Goal: Find specific page/section: Find specific page/section

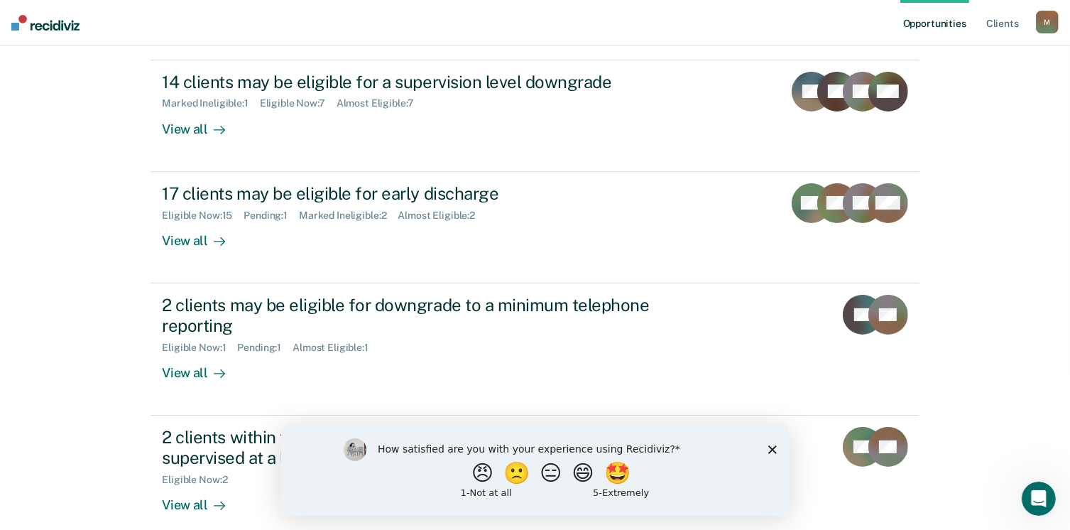
scroll to position [156, 0]
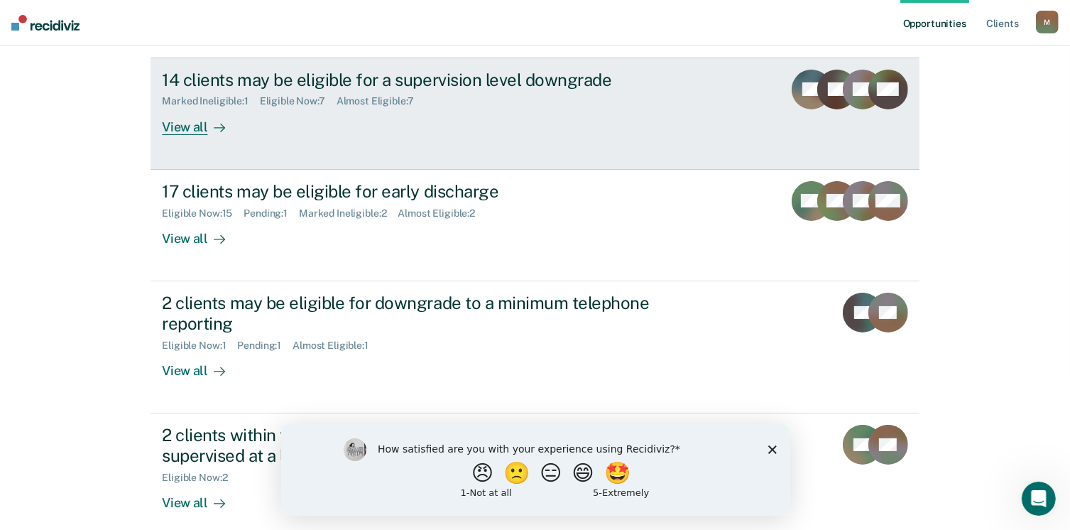
click at [185, 131] on div "View all" at bounding box center [202, 121] width 80 height 28
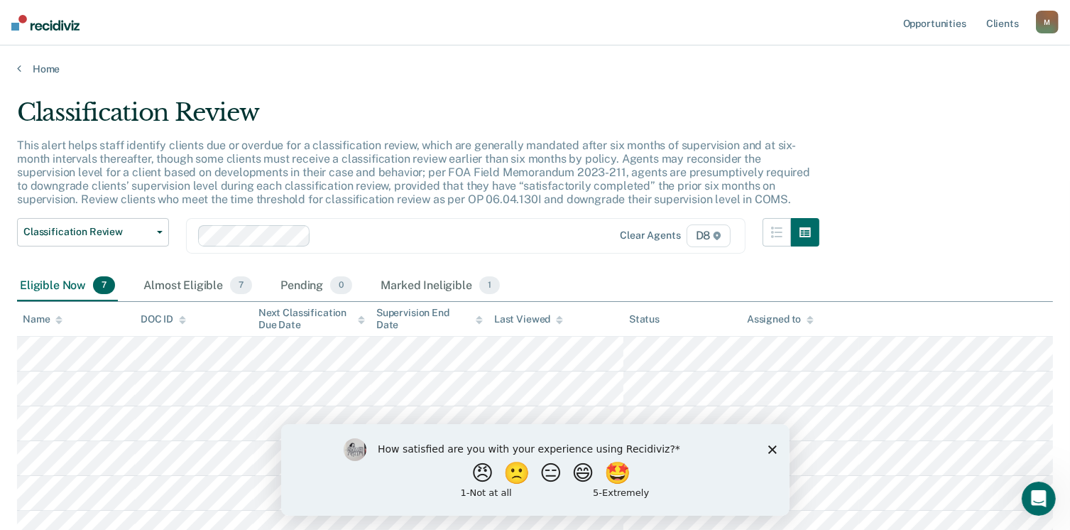
scroll to position [151, 0]
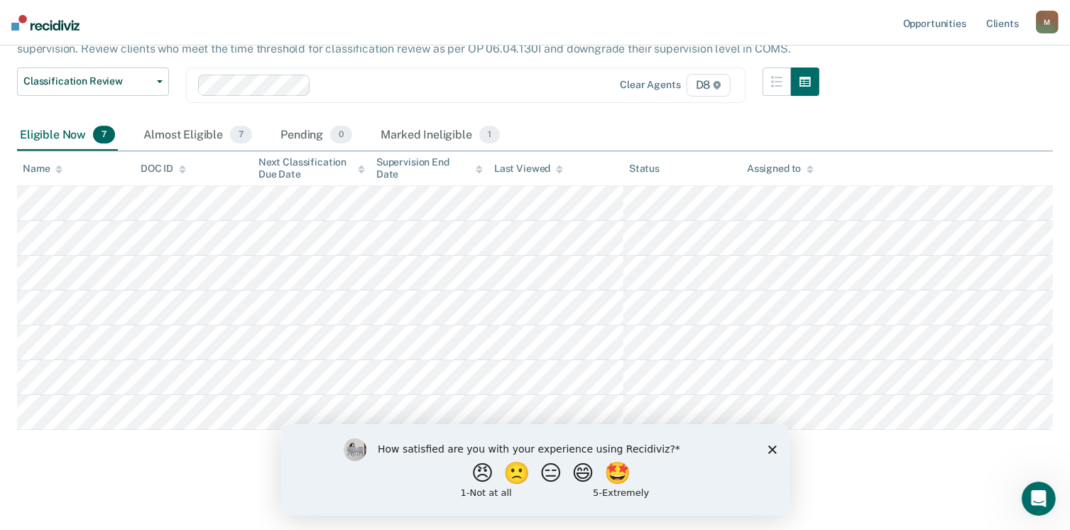
click at [774, 447] on icon "Close survey" at bounding box center [772, 449] width 9 height 9
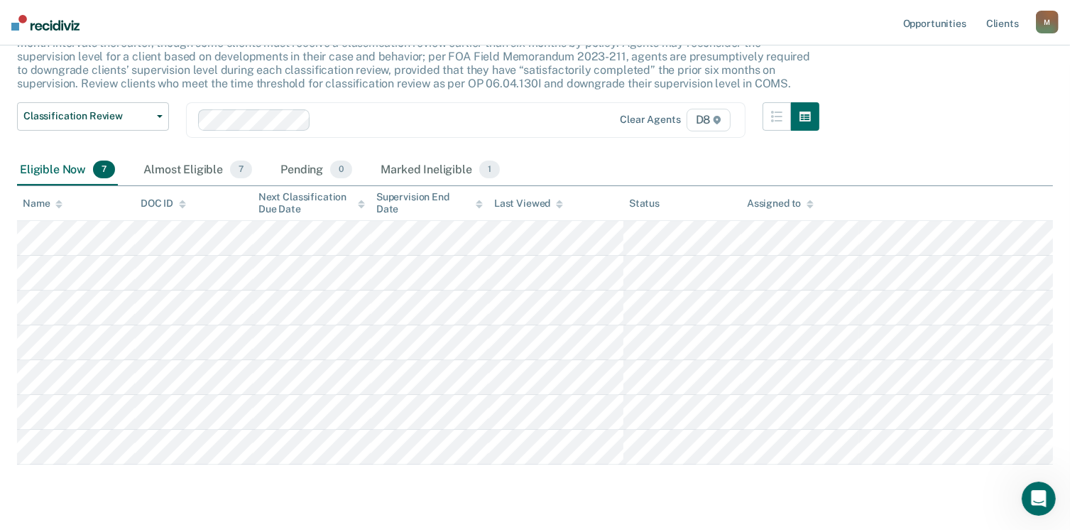
scroll to position [92, 0]
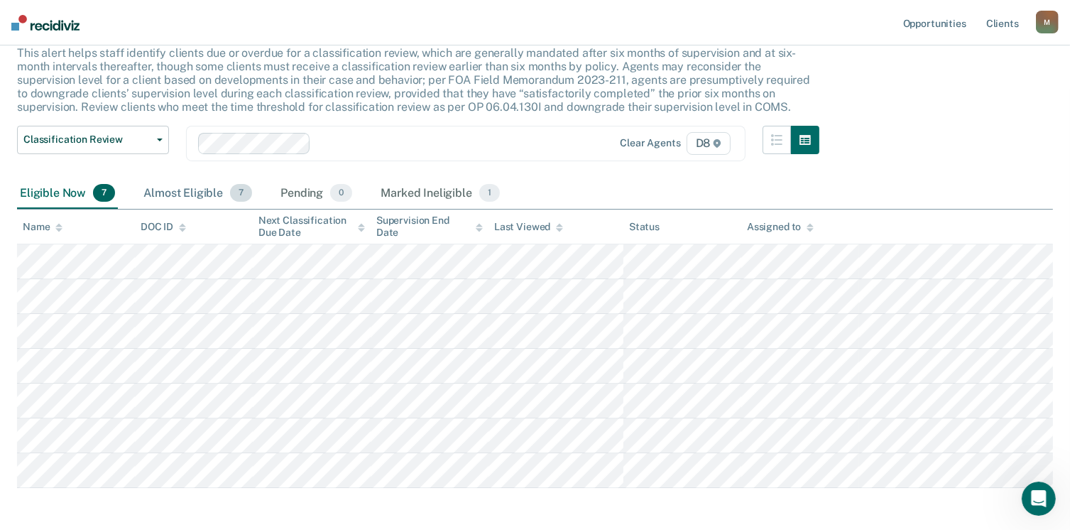
click at [208, 194] on div "Almost Eligible 7" at bounding box center [198, 193] width 114 height 31
click at [403, 192] on div "Marked Ineligible 1" at bounding box center [440, 193] width 125 height 31
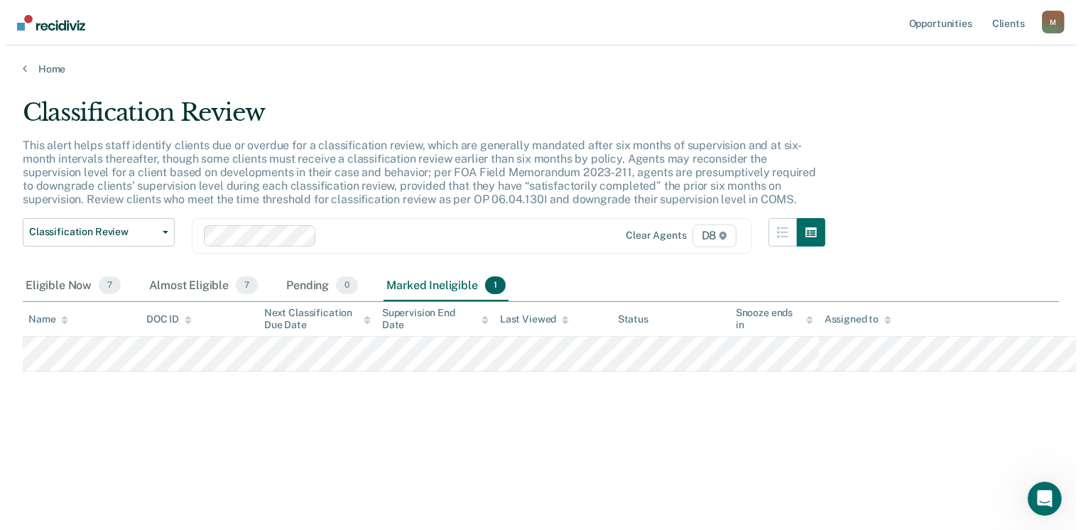
scroll to position [0, 0]
